Goal: Navigation & Orientation: Find specific page/section

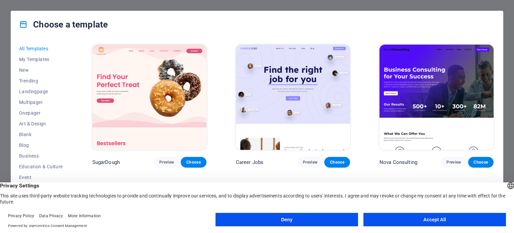
click at [444, 220] on button "Accept All" at bounding box center [434, 218] width 143 height 13
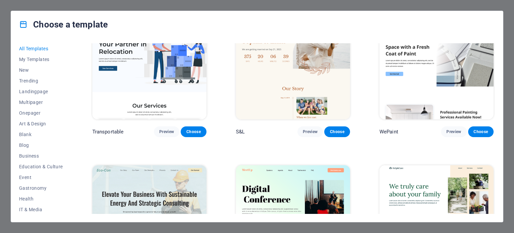
scroll to position [635, 0]
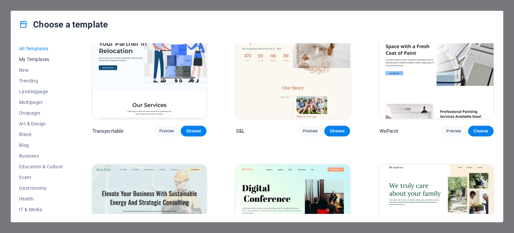
click at [32, 60] on span "My Templates" at bounding box center [41, 59] width 44 height 5
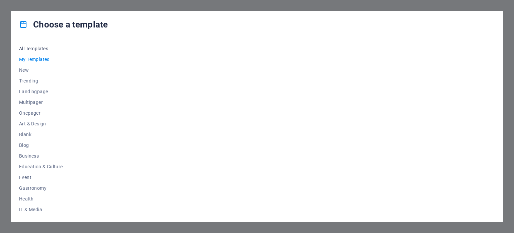
click at [37, 48] on span "All Templates" at bounding box center [41, 48] width 44 height 5
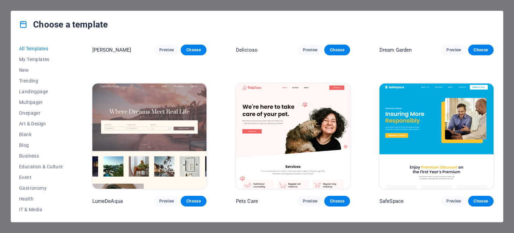
scroll to position [1472, 0]
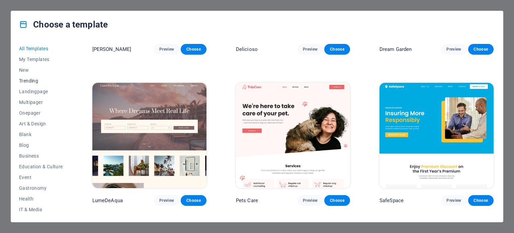
click at [35, 80] on span "Trending" at bounding box center [41, 80] width 44 height 5
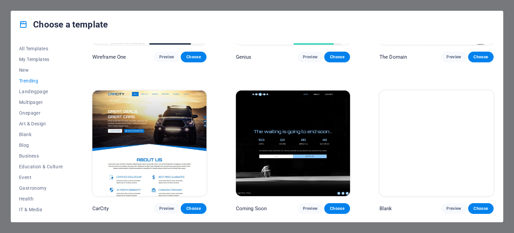
scroll to position [705, 0]
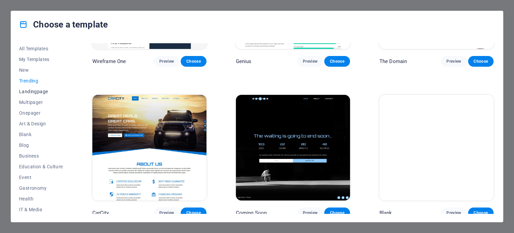
click at [32, 91] on span "Landingpage" at bounding box center [41, 91] width 44 height 5
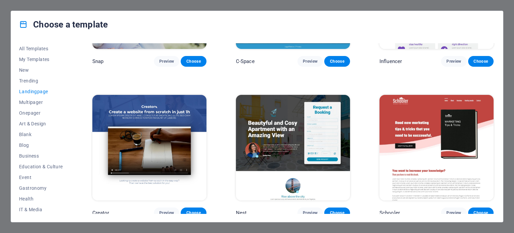
scroll to position [1156, 0]
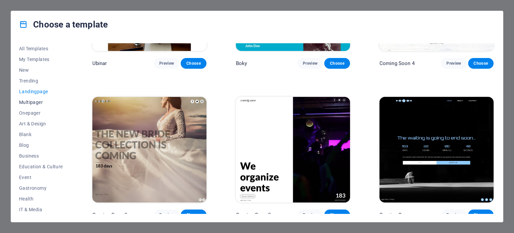
click at [24, 100] on span "Multipager" at bounding box center [41, 101] width 44 height 5
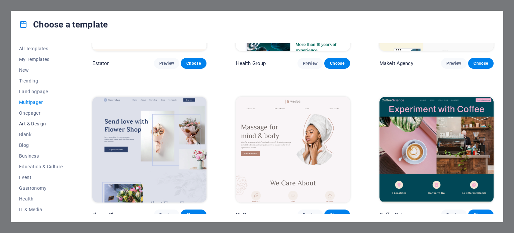
scroll to position [1472, 0]
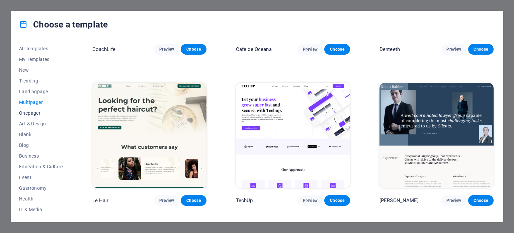
click at [36, 113] on span "Onepager" at bounding box center [41, 112] width 44 height 5
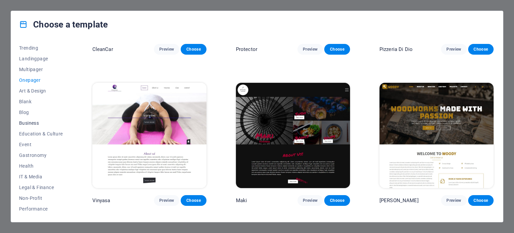
scroll to position [33, 0]
click at [35, 122] on span "Business" at bounding box center [41, 122] width 44 height 5
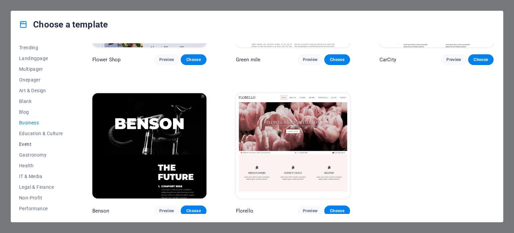
click at [22, 143] on span "Event" at bounding box center [41, 143] width 44 height 5
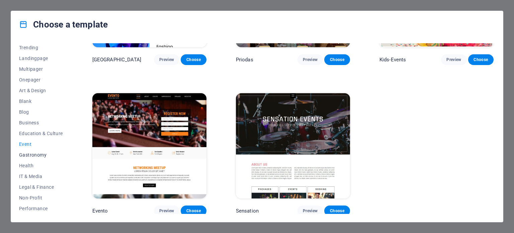
click at [33, 153] on span "Gastronomy" at bounding box center [41, 154] width 44 height 5
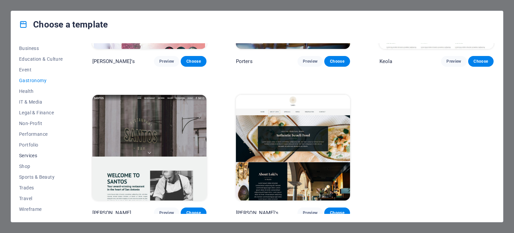
scroll to position [108, 0]
click at [27, 164] on span "Shop" at bounding box center [41, 165] width 44 height 5
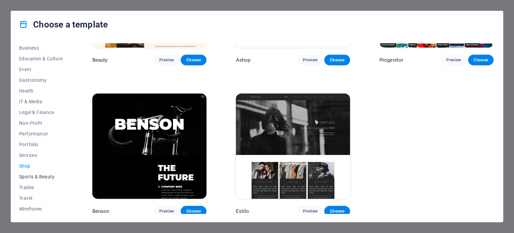
click at [35, 178] on span "Sports & Beauty" at bounding box center [41, 176] width 44 height 5
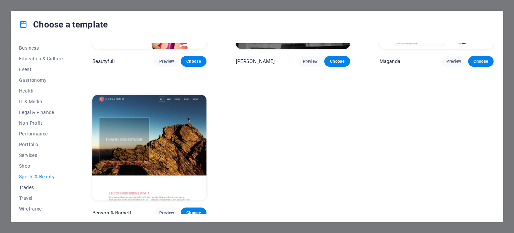
click at [32, 186] on span "Trades" at bounding box center [41, 186] width 44 height 5
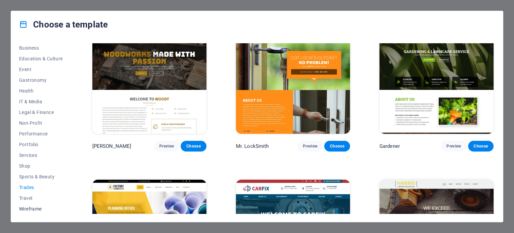
scroll to position [168, 0]
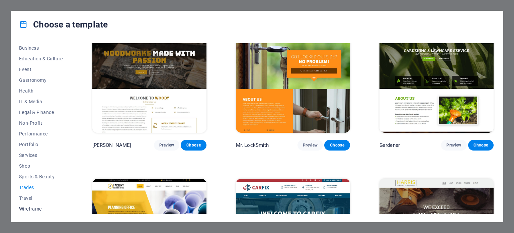
click at [33, 208] on span "Wireframe" at bounding box center [41, 208] width 44 height 5
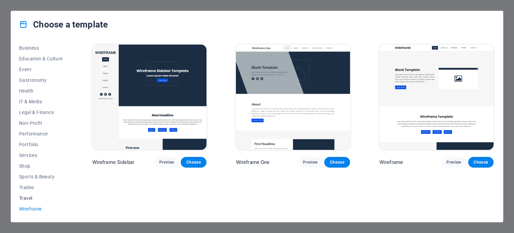
click at [26, 199] on span "Travel" at bounding box center [41, 197] width 44 height 5
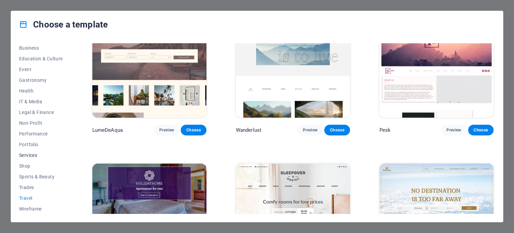
click at [35, 154] on span "Services" at bounding box center [41, 154] width 44 height 5
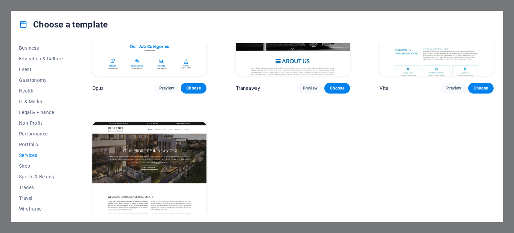
scroll to position [1005, 0]
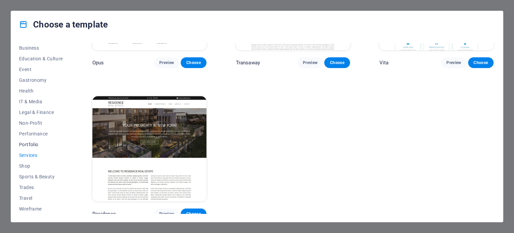
click at [30, 143] on span "Portfolio" at bounding box center [41, 144] width 44 height 5
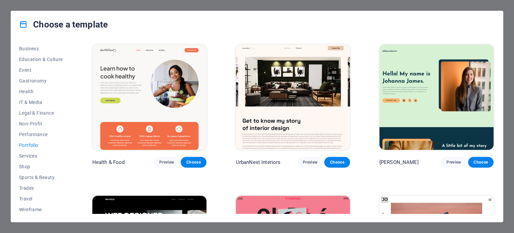
scroll to position [107, 0]
click at [37, 124] on span "Non-Profit" at bounding box center [41, 123] width 44 height 5
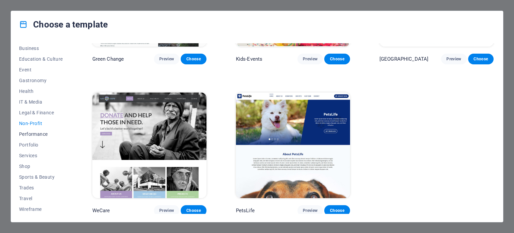
scroll to position [108, 0]
click at [40, 135] on span "Performance" at bounding box center [41, 133] width 44 height 5
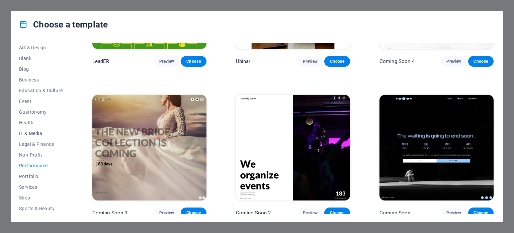
scroll to position [75, 0]
click at [36, 133] on span "IT & Media" at bounding box center [41, 133] width 44 height 5
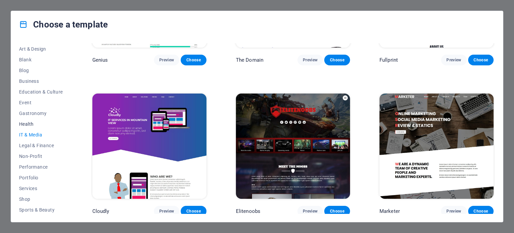
click at [31, 123] on span "Health" at bounding box center [41, 123] width 44 height 5
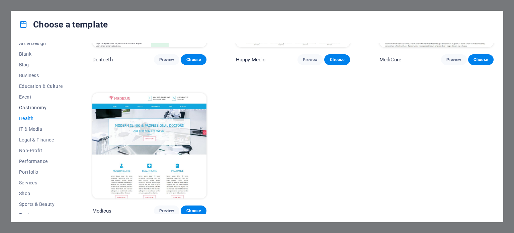
scroll to position [80, 0]
click at [31, 105] on span "Gastronomy" at bounding box center [41, 107] width 44 height 5
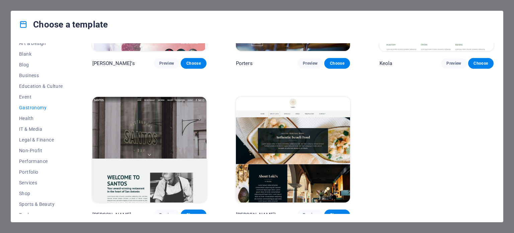
scroll to position [705, 0]
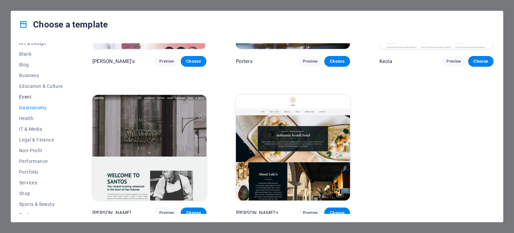
click at [31, 96] on span "Event" at bounding box center [41, 96] width 44 height 5
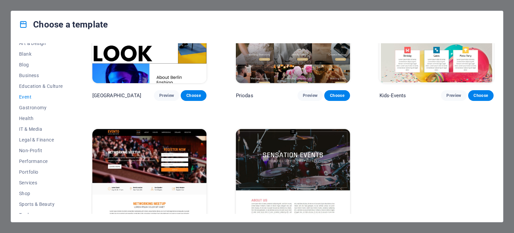
scroll to position [254, 0]
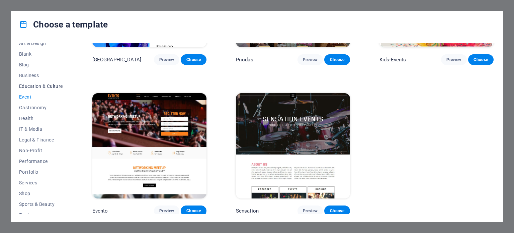
click at [48, 86] on span "Education & Culture" at bounding box center [41, 85] width 44 height 5
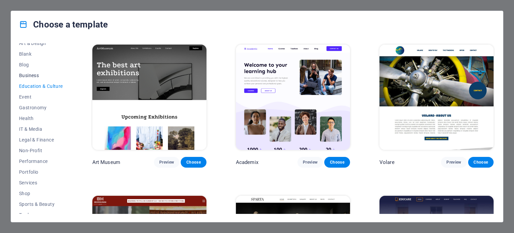
click at [35, 74] on span "Business" at bounding box center [41, 75] width 44 height 5
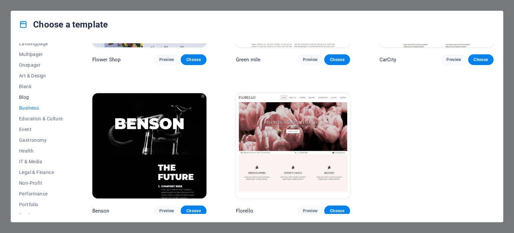
scroll to position [48, 0]
click at [27, 97] on span "Blog" at bounding box center [41, 97] width 44 height 5
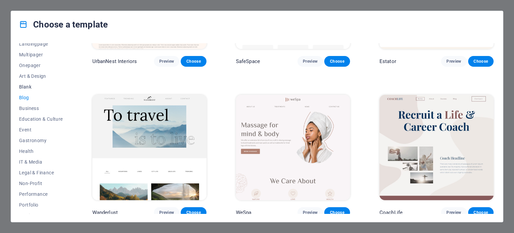
scroll to position [554, 0]
click at [28, 86] on span "Blank" at bounding box center [41, 86] width 44 height 5
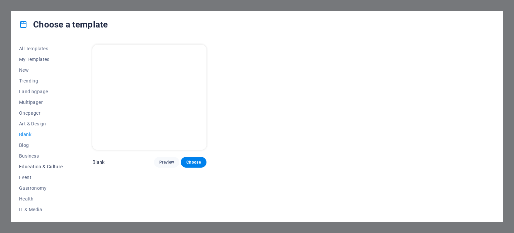
scroll to position [0, 0]
click at [26, 123] on span "Art & Design" at bounding box center [41, 123] width 44 height 5
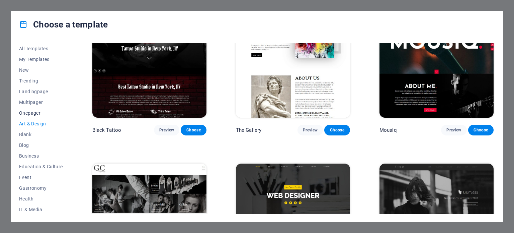
click at [31, 114] on span "Onepager" at bounding box center [41, 112] width 44 height 5
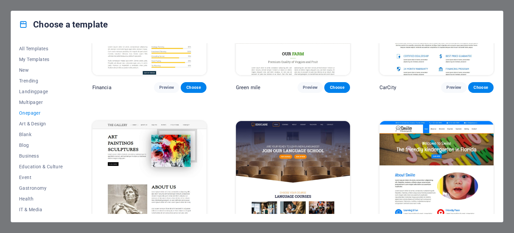
scroll to position [2038, 0]
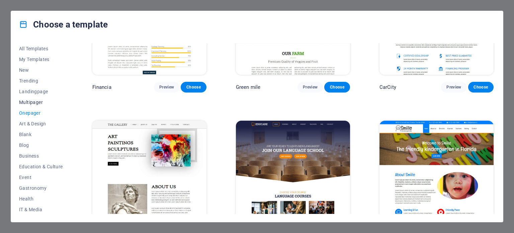
click at [32, 105] on button "Multipager" at bounding box center [41, 102] width 44 height 11
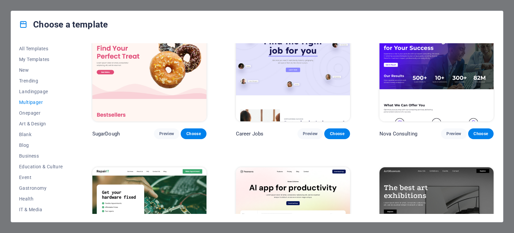
scroll to position [0, 0]
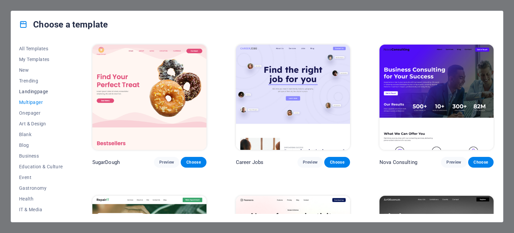
click at [35, 92] on span "Landingpage" at bounding box center [41, 91] width 44 height 5
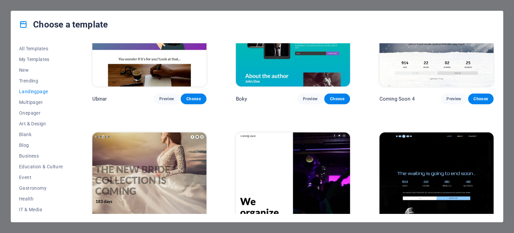
scroll to position [1156, 0]
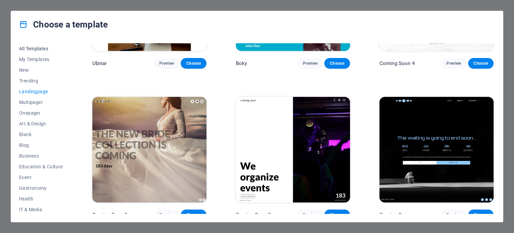
click at [35, 48] on span "All Templates" at bounding box center [41, 48] width 44 height 5
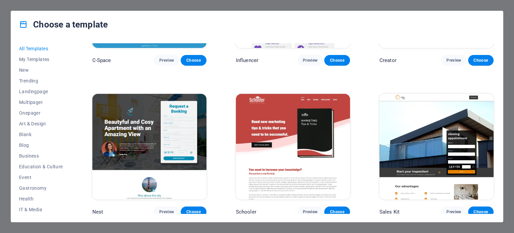
scroll to position [8255, 0]
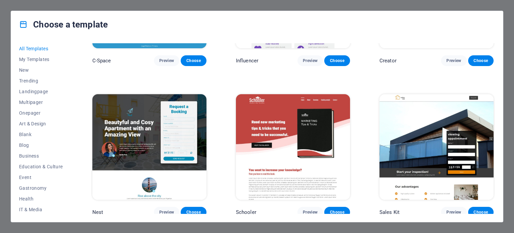
click at [157, 0] on div "Choose a template All Templates My Templates New Trending Landingpage Multipage…" at bounding box center [257, 116] width 514 height 233
